Goal: Information Seeking & Learning: Learn about a topic

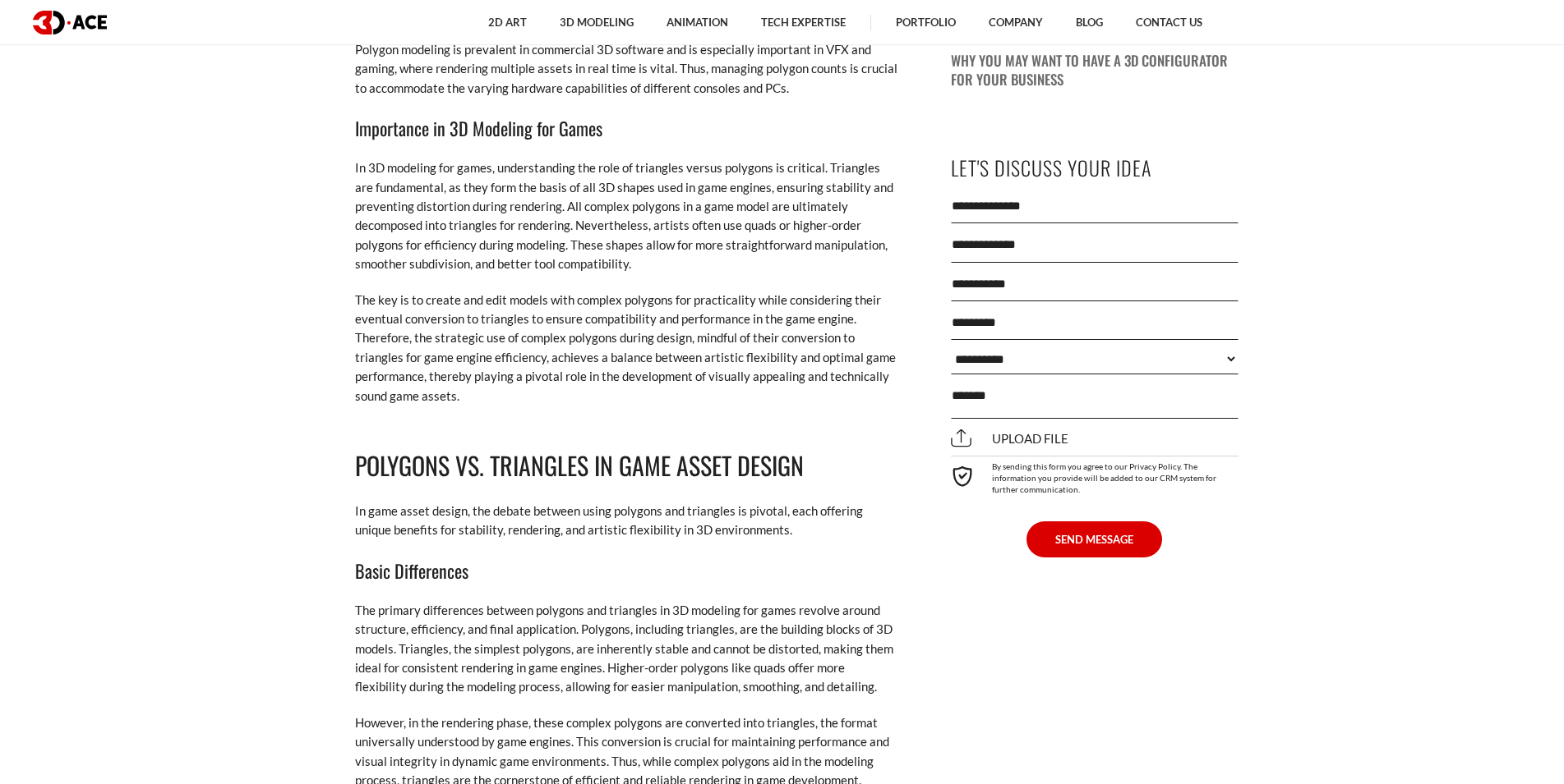
scroll to position [1927, 0]
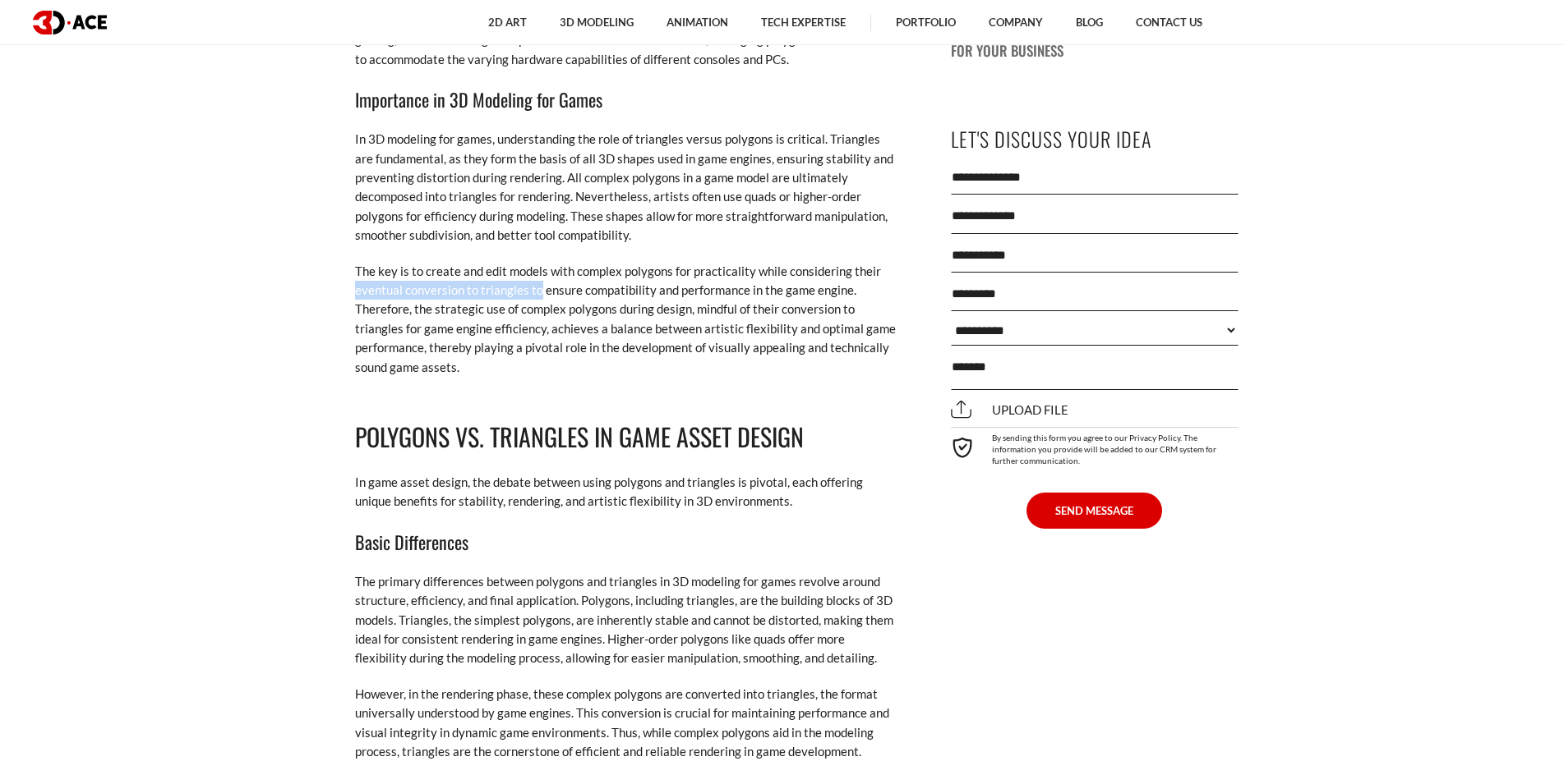
drag, startPoint x: 352, startPoint y: 287, endPoint x: 540, endPoint y: 291, distance: 188.0
click at [540, 291] on p "The key is to create and edit models with complex polygons for practicality whi…" at bounding box center [626, 319] width 542 height 115
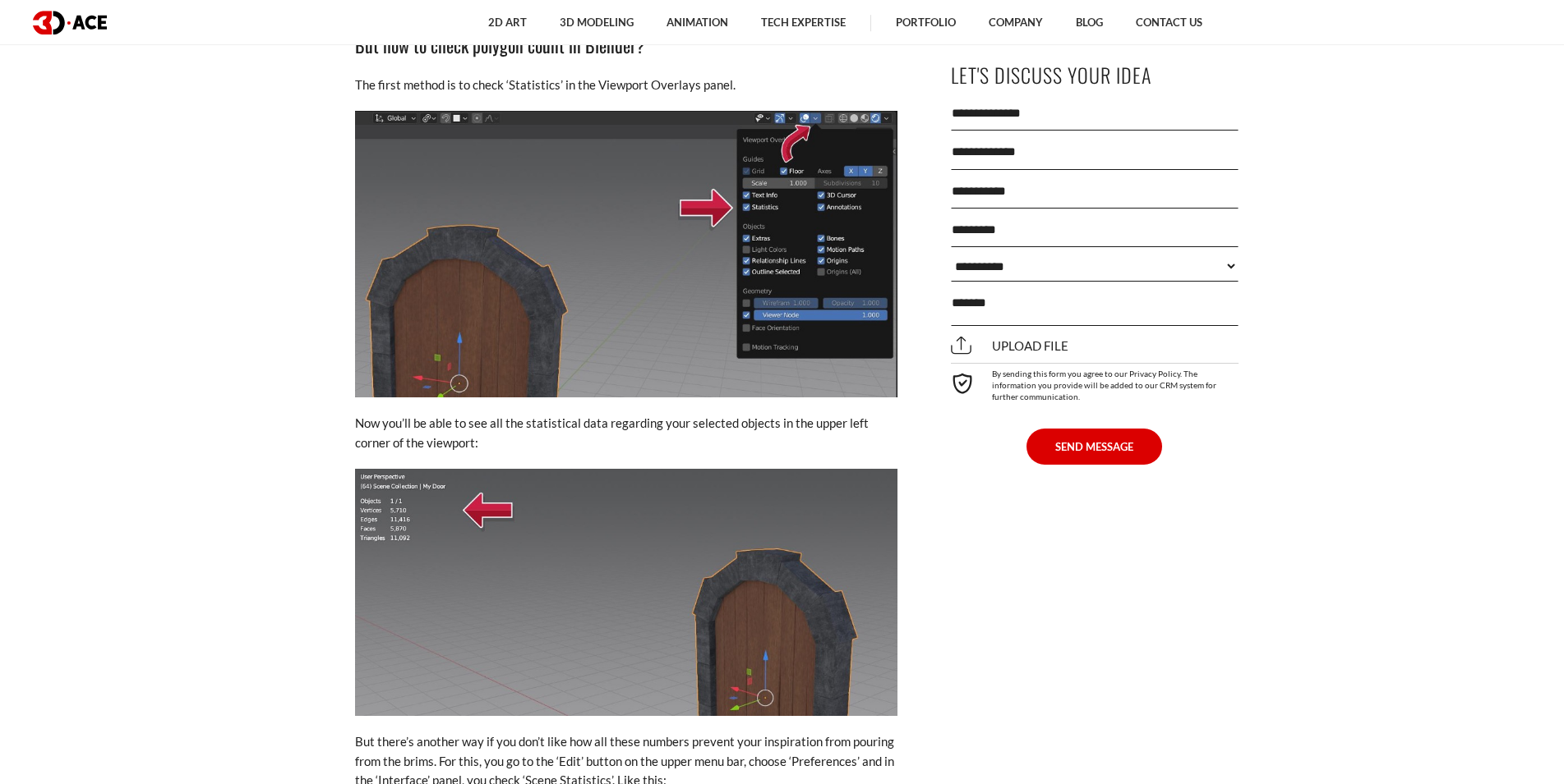
scroll to position [4104, 0]
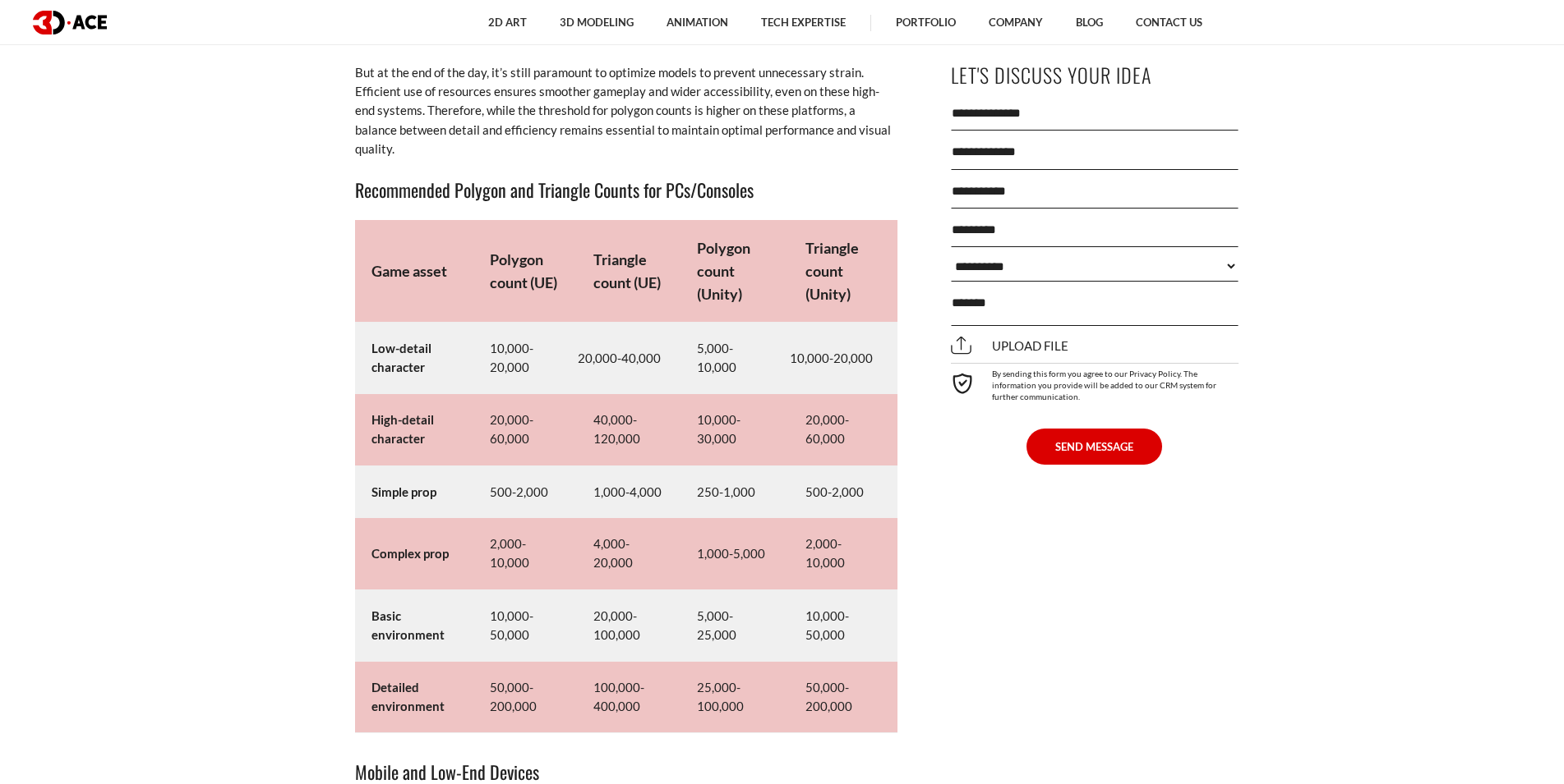
scroll to position [7958, 0]
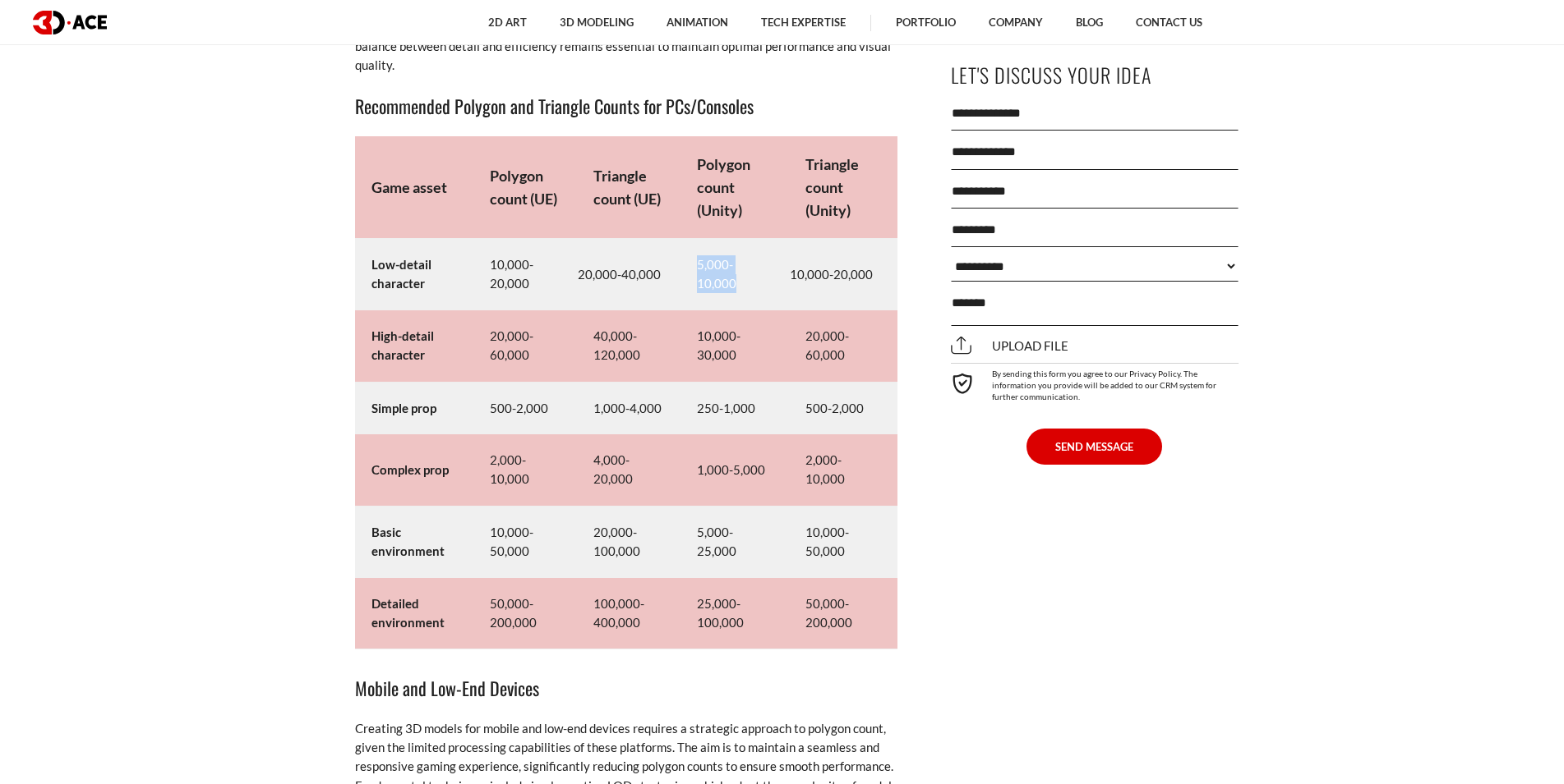
drag, startPoint x: 803, startPoint y: 252, endPoint x: 724, endPoint y: 257, distance: 79.2
click at [724, 257] on td "5,000-10,000" at bounding box center [734, 275] width 108 height 71
click at [746, 257] on td "5,000-10,000" at bounding box center [734, 275] width 108 height 71
drag, startPoint x: 828, startPoint y: 248, endPoint x: 918, endPoint y: 252, distance: 90.1
click at [898, 252] on tr "Low-detail character 10,000-20,000 20,000-40,000 5,000-10,000 10,000-20,000" at bounding box center [626, 275] width 542 height 71
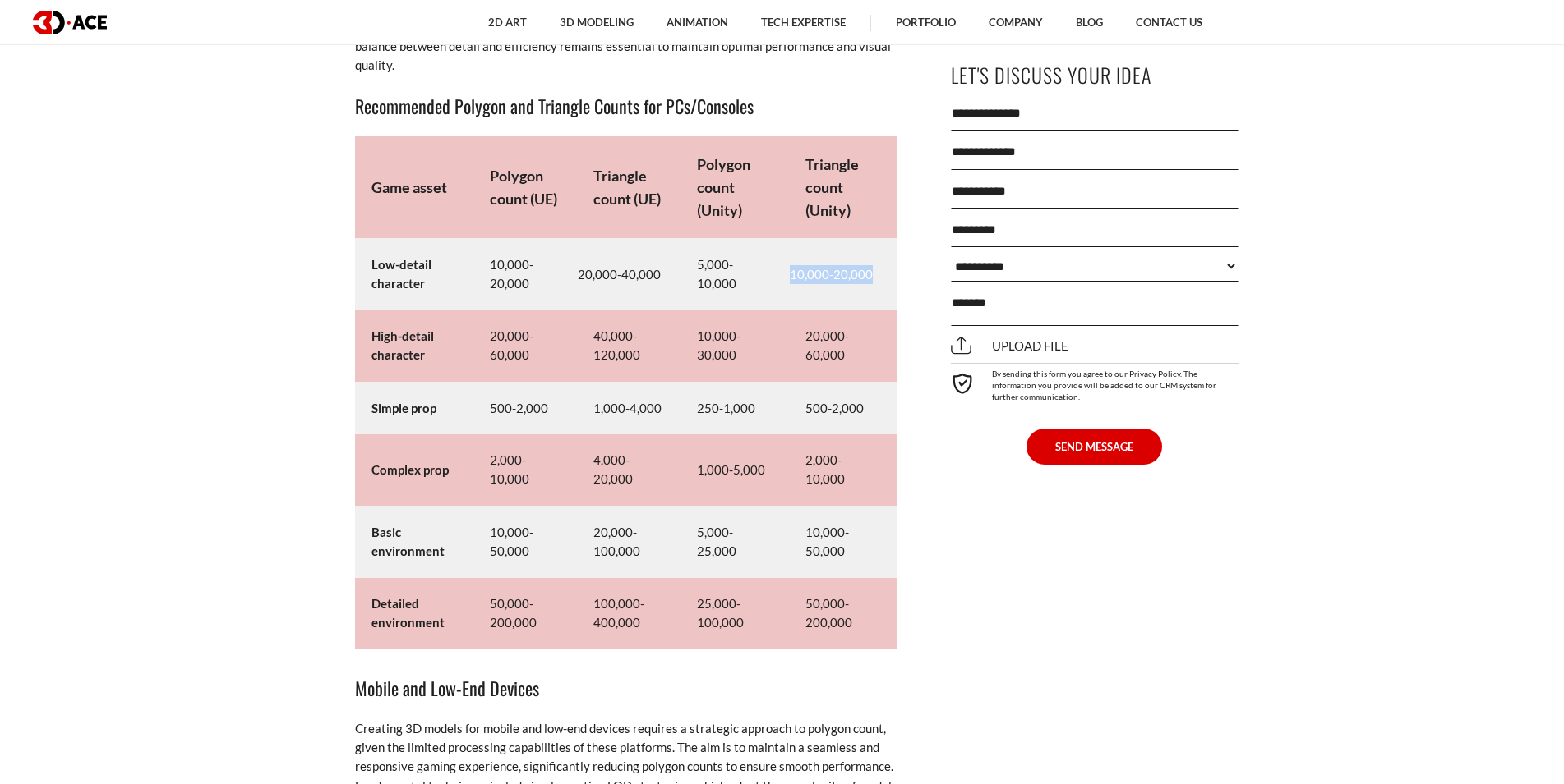
click at [898, 252] on td "10,000-20,000" at bounding box center [842, 275] width 108 height 71
drag, startPoint x: 832, startPoint y: 253, endPoint x: 903, endPoint y: 252, distance: 71.0
click at [898, 252] on td "10,000-20,000" at bounding box center [842, 275] width 108 height 71
drag, startPoint x: 831, startPoint y: 256, endPoint x: 908, endPoint y: 248, distance: 77.4
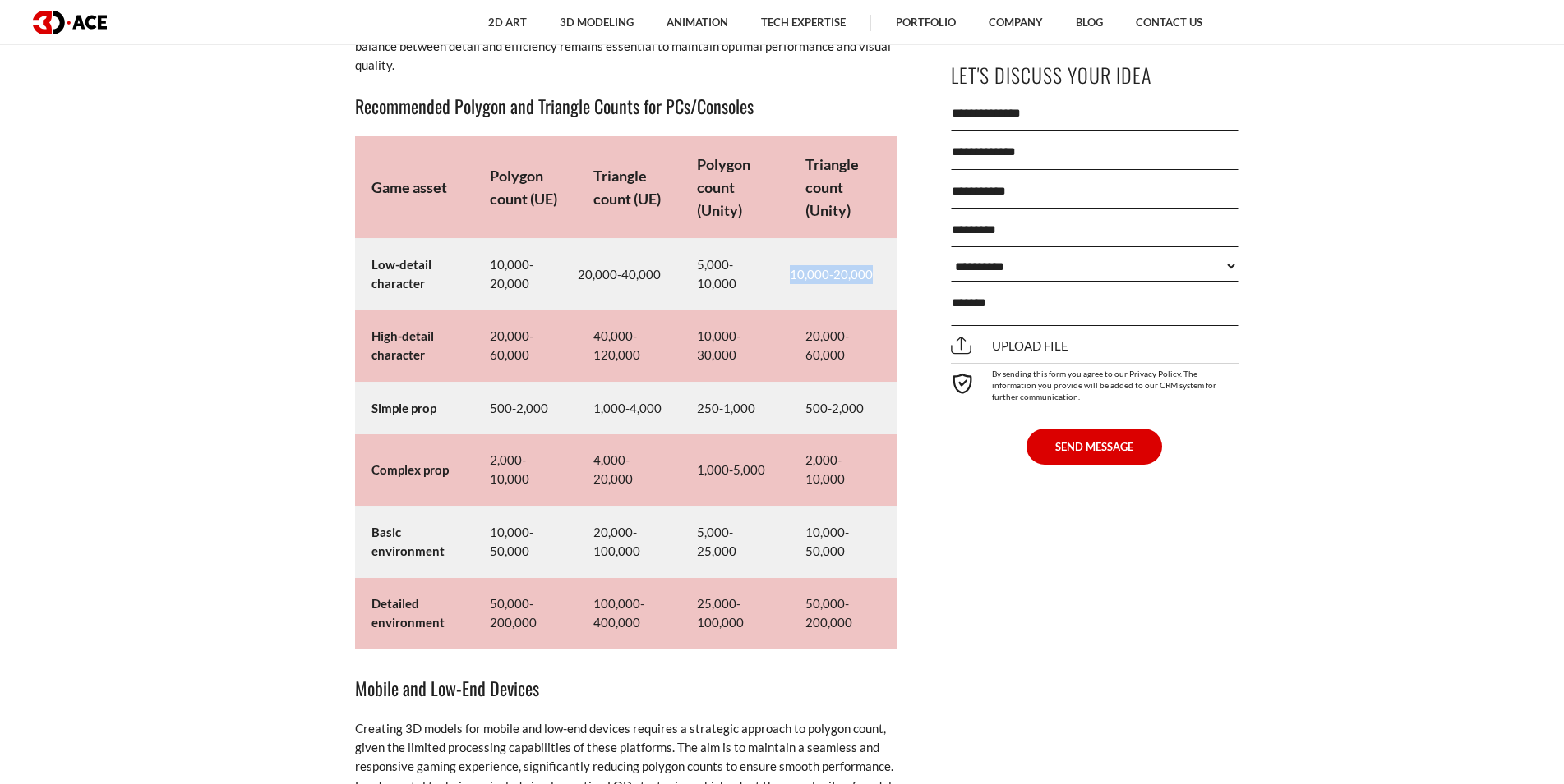
click at [898, 248] on td "10,000-20,000" at bounding box center [842, 275] width 108 height 71
click at [880, 310] on td "20,000-60,000" at bounding box center [842, 346] width 108 height 71
drag, startPoint x: 840, startPoint y: 325, endPoint x: 918, endPoint y: 329, distance: 78.1
click at [898, 329] on td "20,000-60,000" at bounding box center [842, 346] width 108 height 71
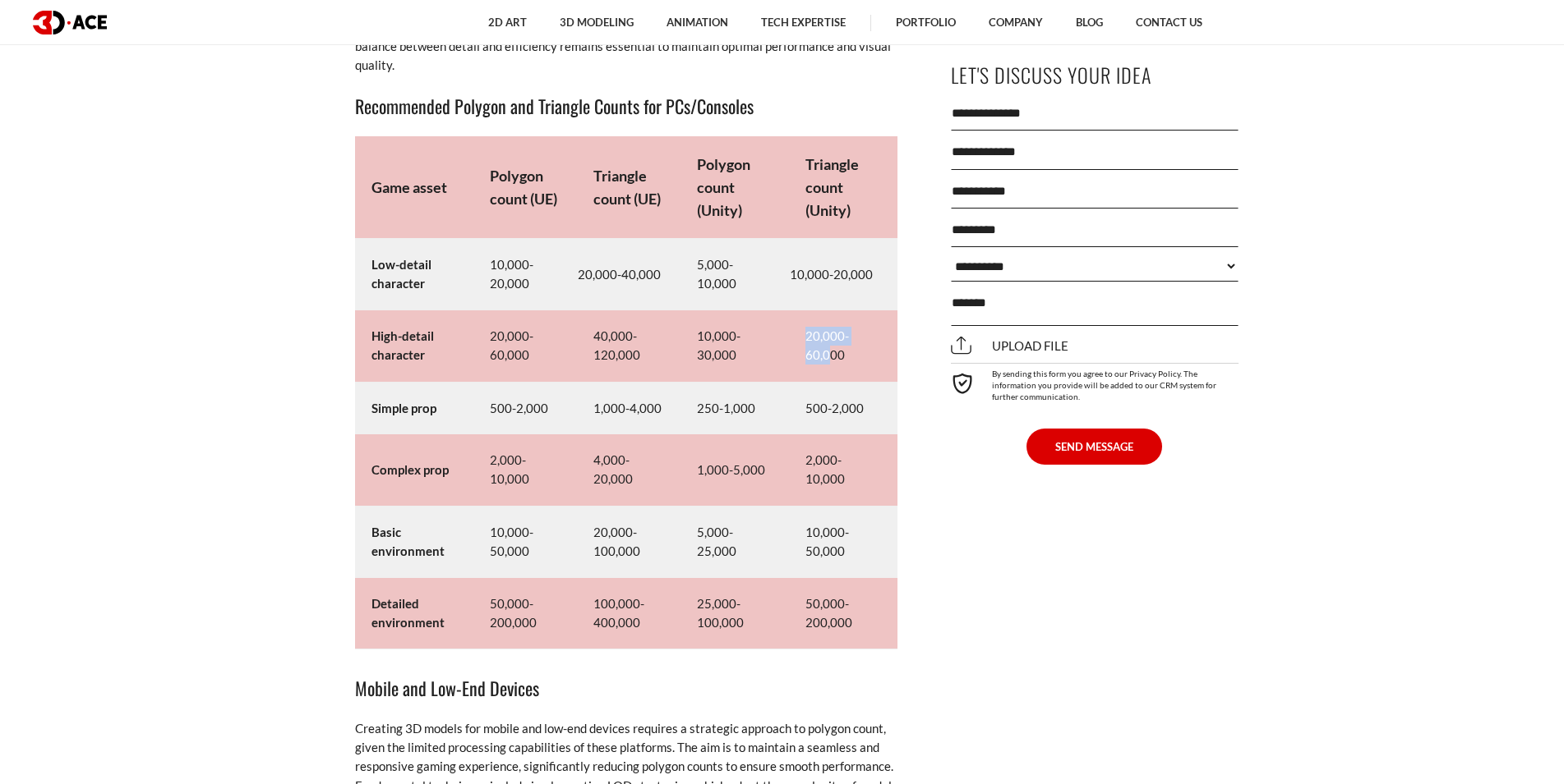
drag, startPoint x: 845, startPoint y: 324, endPoint x: 913, endPoint y: 324, distance: 68.0
click at [898, 324] on td "20,000-60,000" at bounding box center [842, 346] width 108 height 71
click at [788, 319] on td "10,000-30,000" at bounding box center [734, 346] width 108 height 71
drag, startPoint x: 855, startPoint y: 322, endPoint x: 914, endPoint y: 322, distance: 59.0
click at [898, 322] on td "20,000-60,000" at bounding box center [842, 346] width 108 height 71
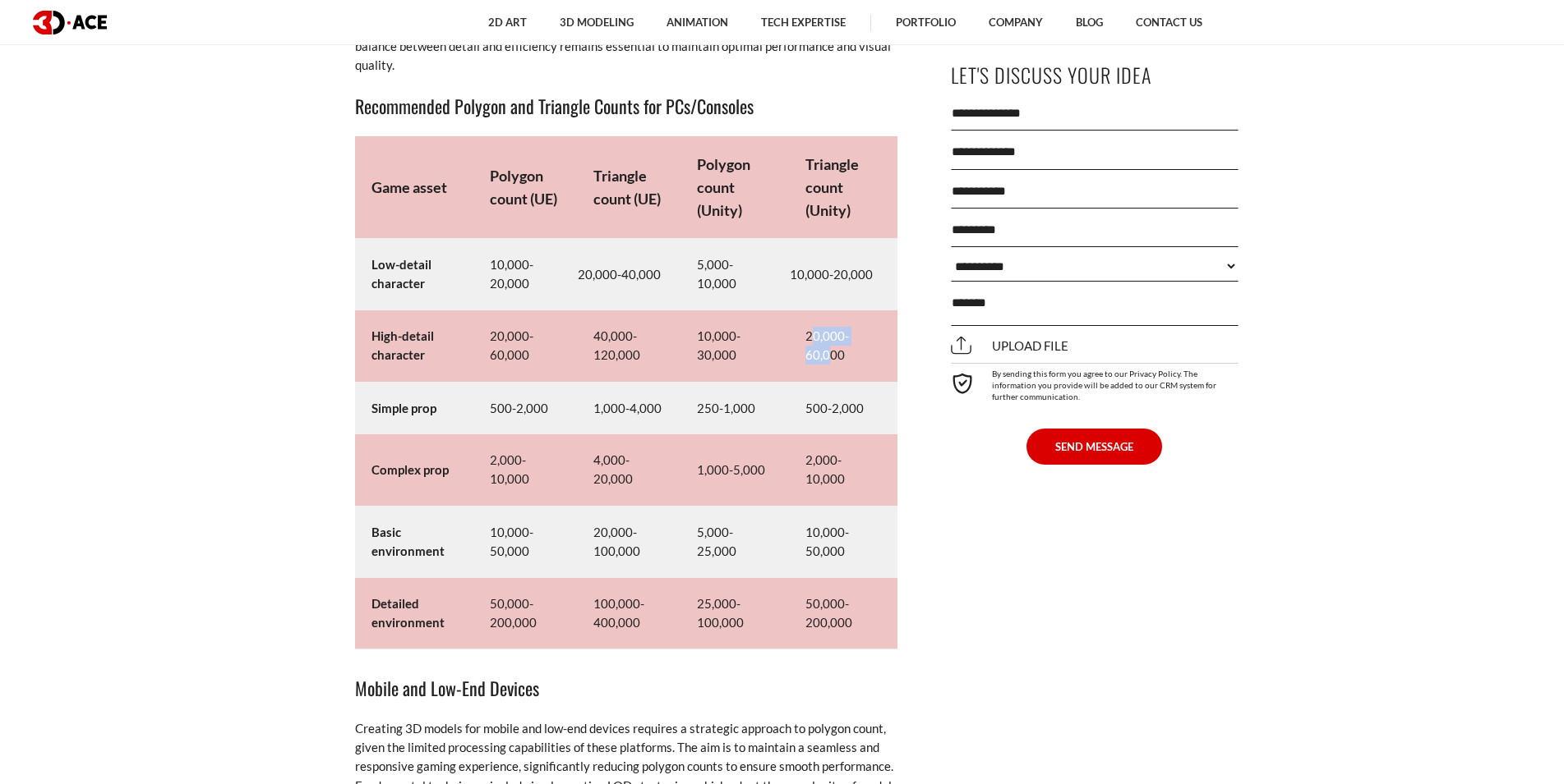
click at [898, 322] on td "20,000-60,000" at bounding box center [842, 346] width 108 height 71
drag, startPoint x: 847, startPoint y: 323, endPoint x: 929, endPoint y: 320, distance: 82.1
click at [898, 320] on td "20,000-60,000" at bounding box center [842, 346] width 108 height 71
click at [855, 382] on td "500-2,000" at bounding box center [842, 407] width 108 height 53
drag, startPoint x: 846, startPoint y: 385, endPoint x: 903, endPoint y: 382, distance: 57.1
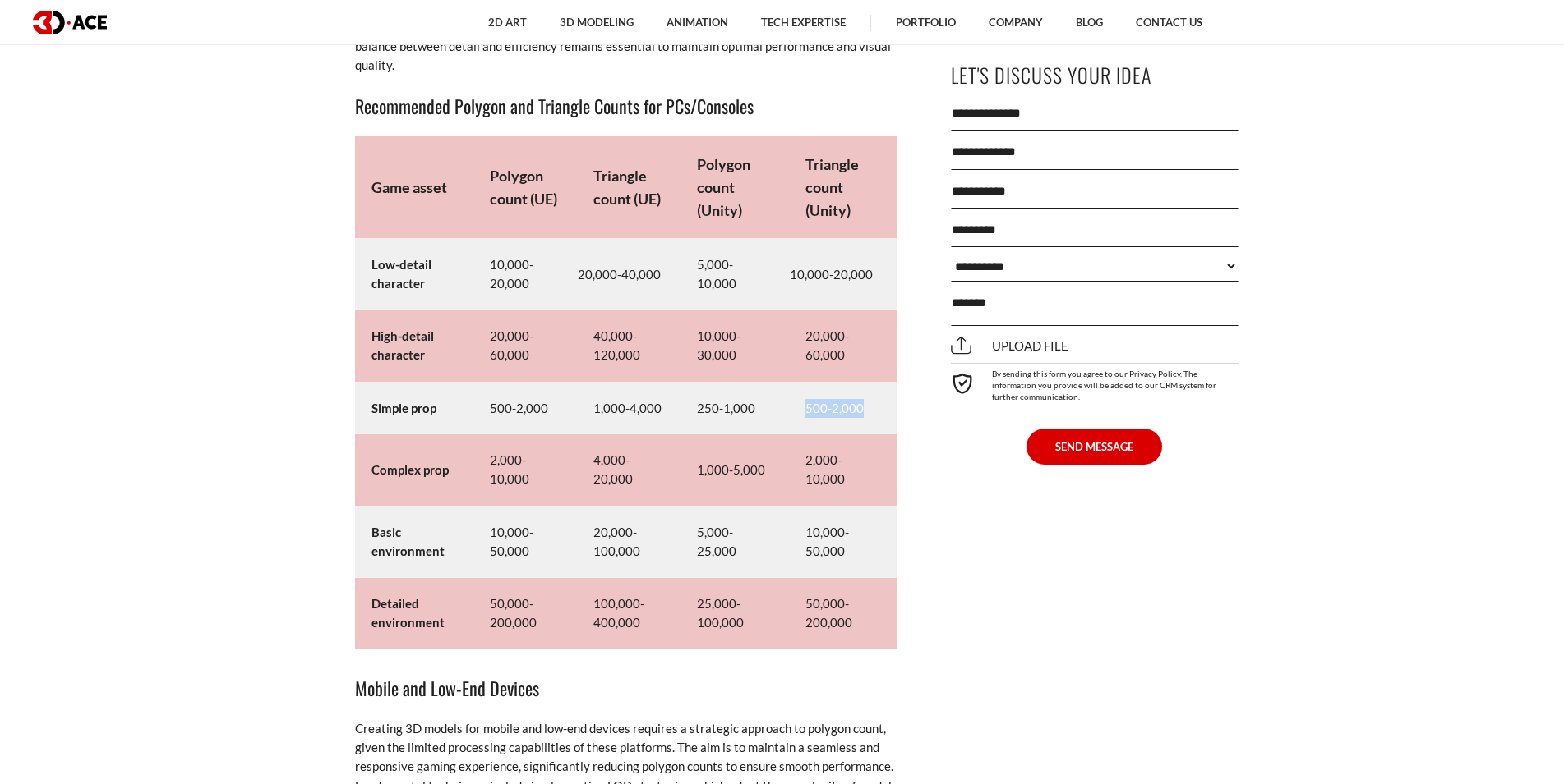
click at [898, 382] on td "500-2,000" at bounding box center [842, 407] width 108 height 53
drag, startPoint x: 847, startPoint y: 452, endPoint x: 927, endPoint y: 458, distance: 80.2
click at [898, 458] on td "2,000-10,000" at bounding box center [842, 470] width 108 height 71
drag, startPoint x: 847, startPoint y: 521, endPoint x: 912, endPoint y: 524, distance: 65.1
click at [898, 524] on td "10,000-50,000" at bounding box center [842, 541] width 108 height 71
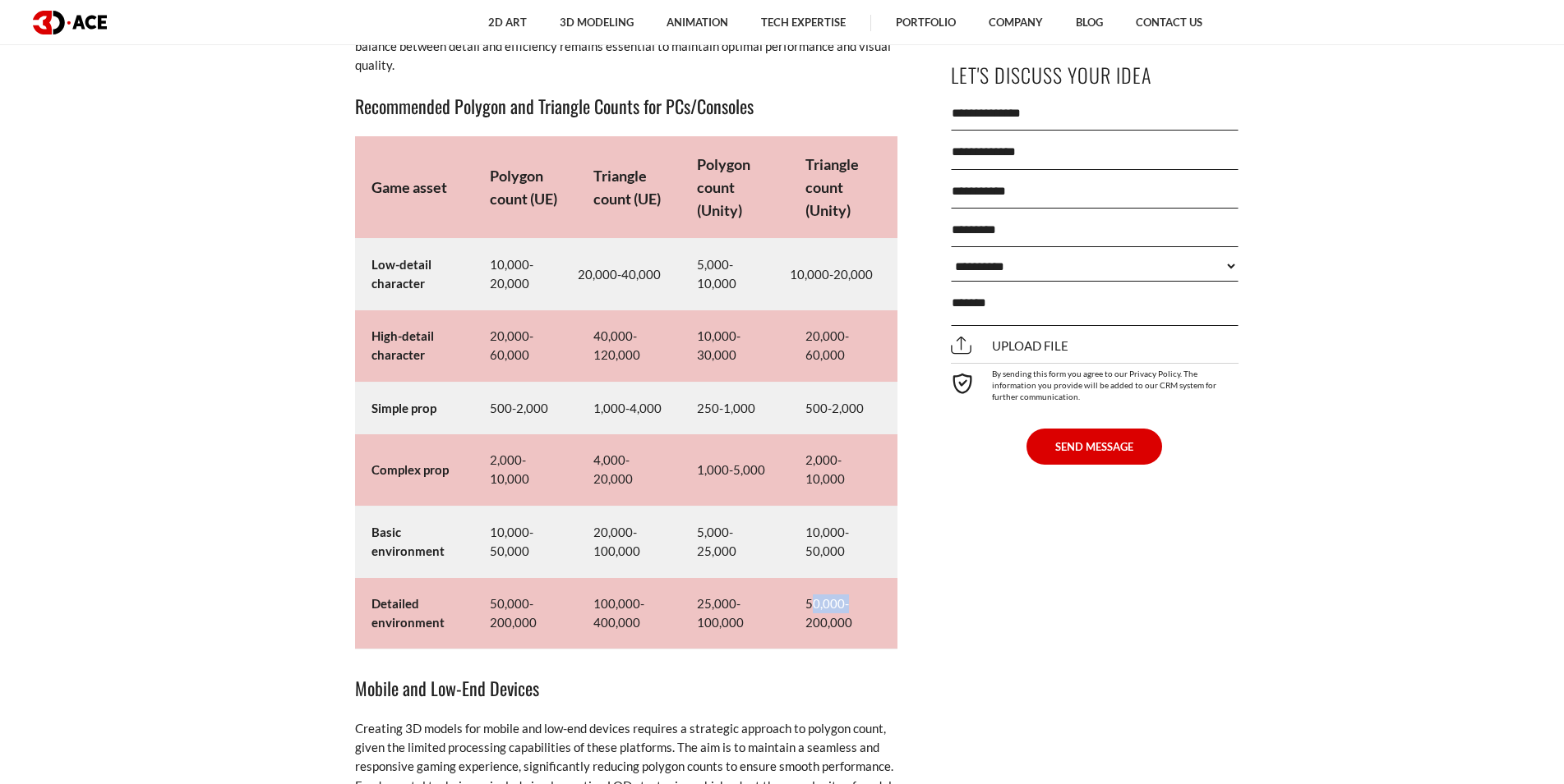
drag, startPoint x: 850, startPoint y: 602, endPoint x: 890, endPoint y: 599, distance: 40.1
click at [890, 599] on td "50,000-200,000" at bounding box center [842, 614] width 108 height 71
click at [859, 524] on td "10,000-50,000" at bounding box center [842, 541] width 108 height 71
drag, startPoint x: 841, startPoint y: 519, endPoint x: 895, endPoint y: 524, distance: 54.2
click at [895, 524] on td "10,000-50,000" at bounding box center [842, 541] width 108 height 71
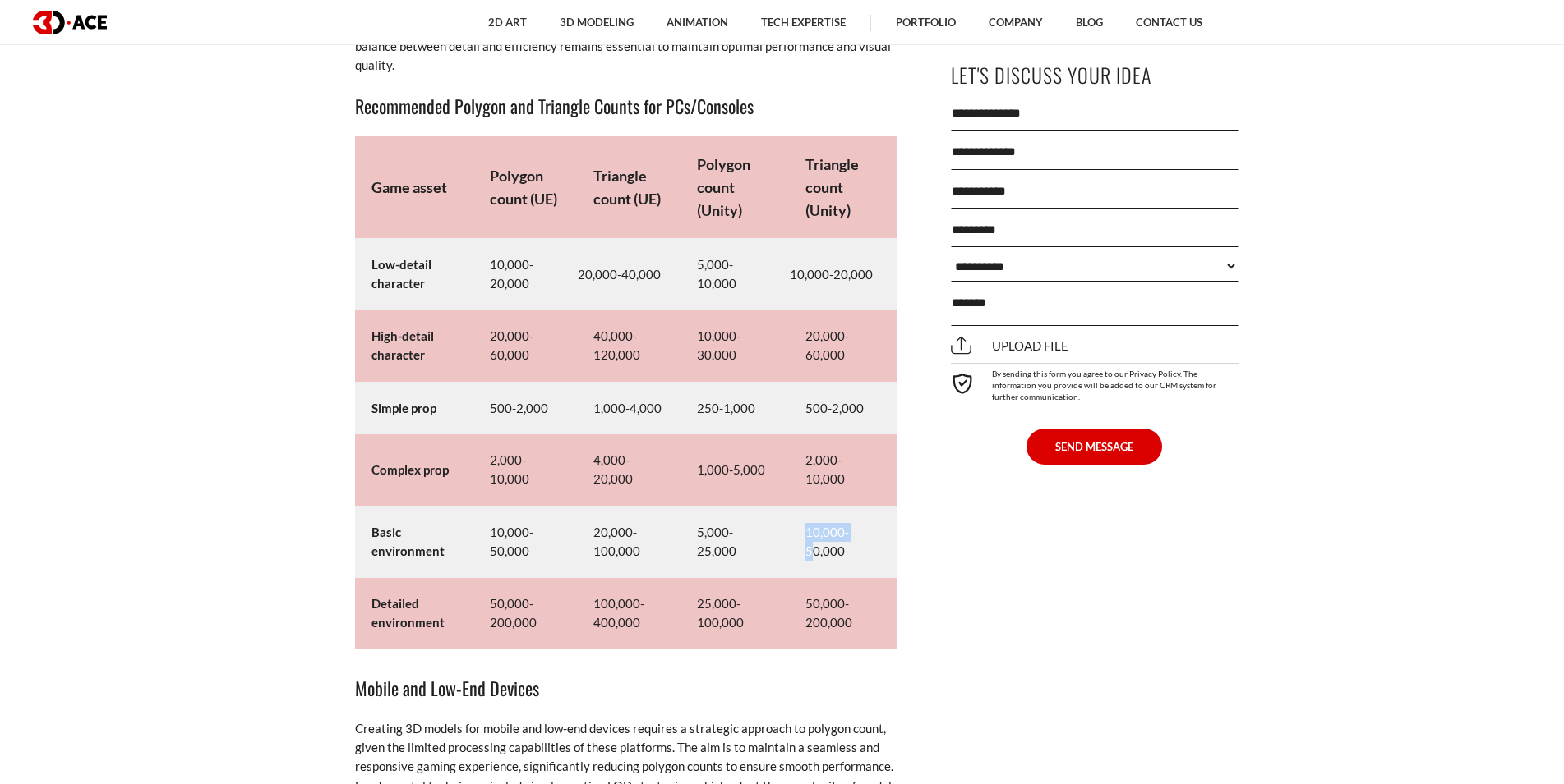
click at [895, 524] on td "10,000-50,000" at bounding box center [842, 541] width 108 height 71
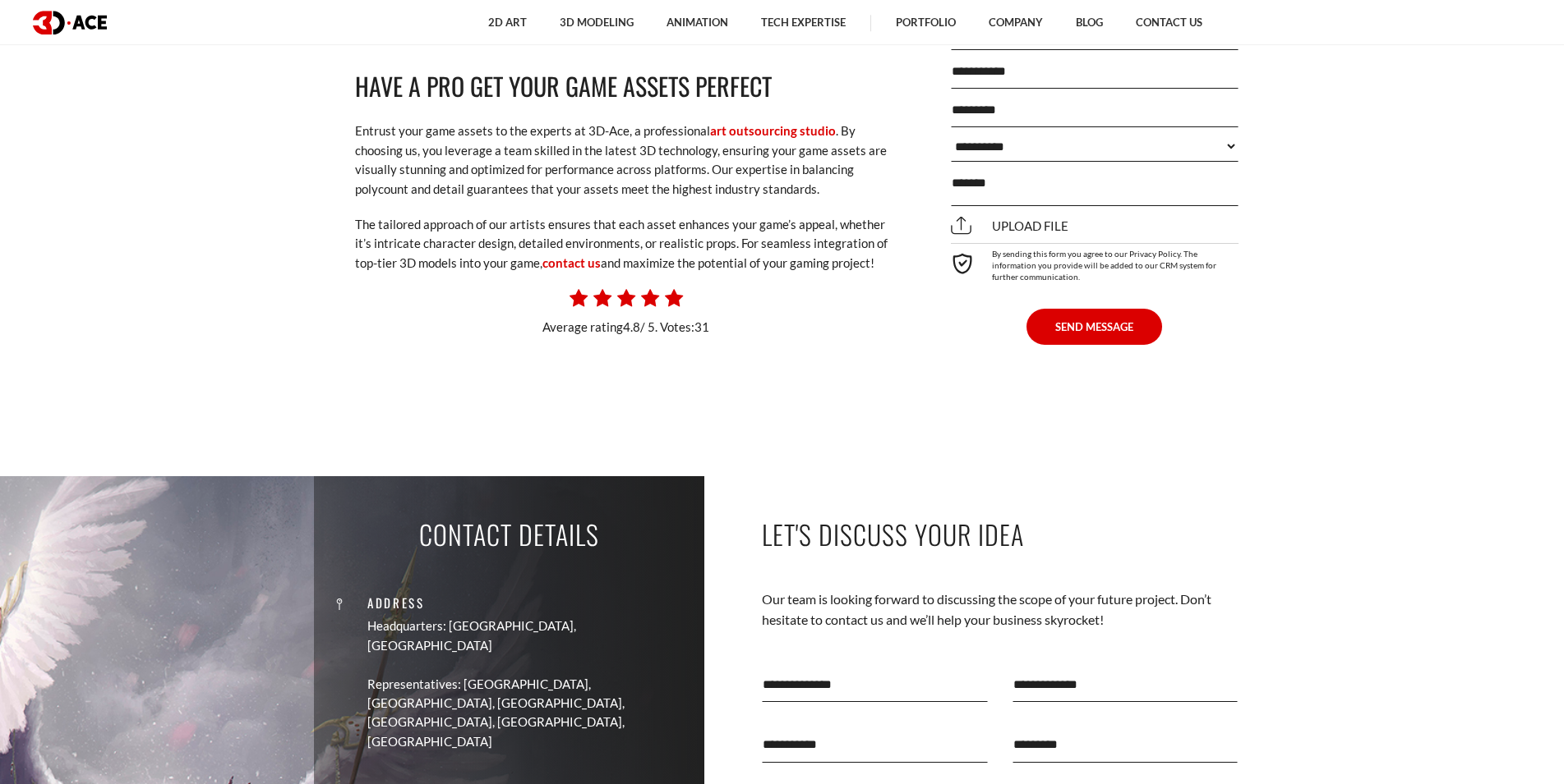
scroll to position [11142, 0]
